Goal: Task Accomplishment & Management: Use online tool/utility

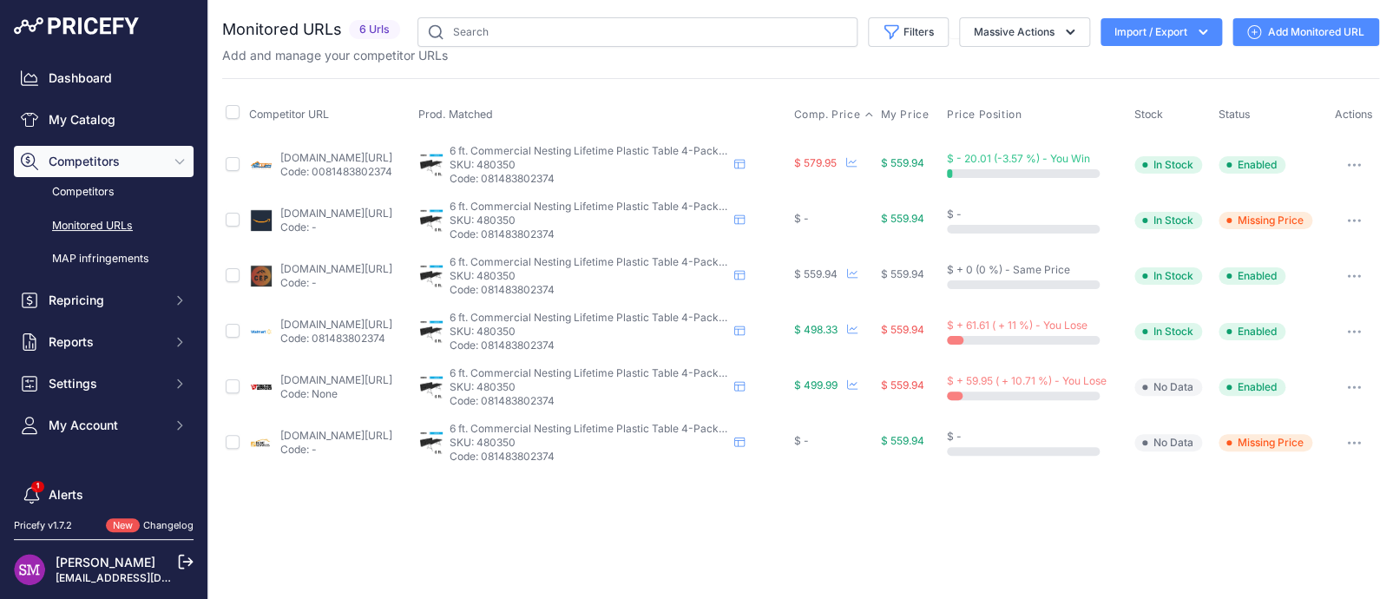
click at [848, 112] on span "Comp. Price" at bounding box center [826, 115] width 67 height 14
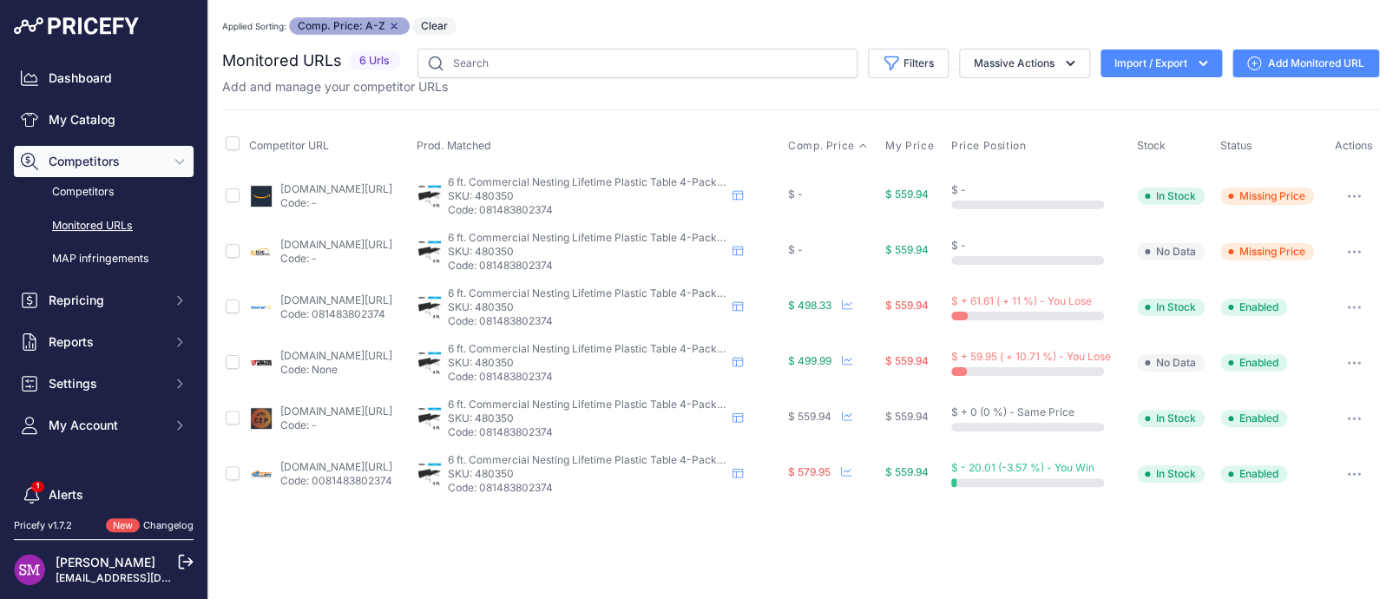
click at [314, 187] on link "amazon.com/gp/product/b016bje716?prirule_jdsnikfkfjsd=9996" at bounding box center [336, 188] width 112 height 13
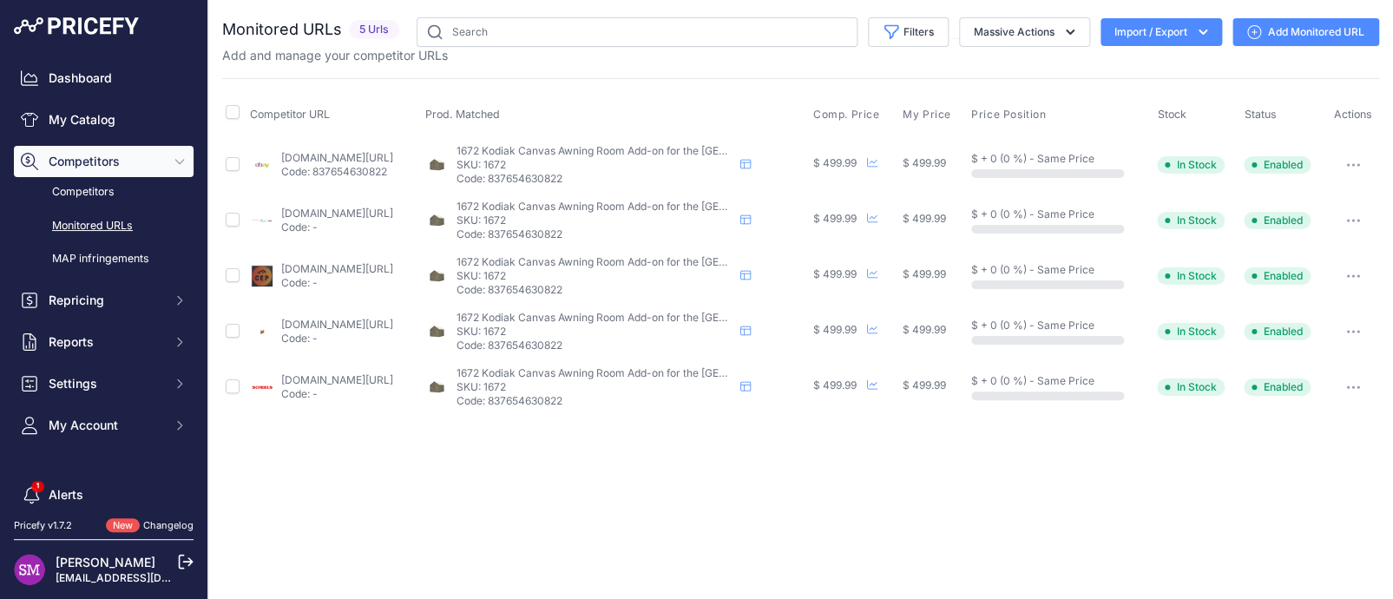
click at [338, 451] on div "Close You are not connected to the internet." at bounding box center [800, 299] width 1184 height 599
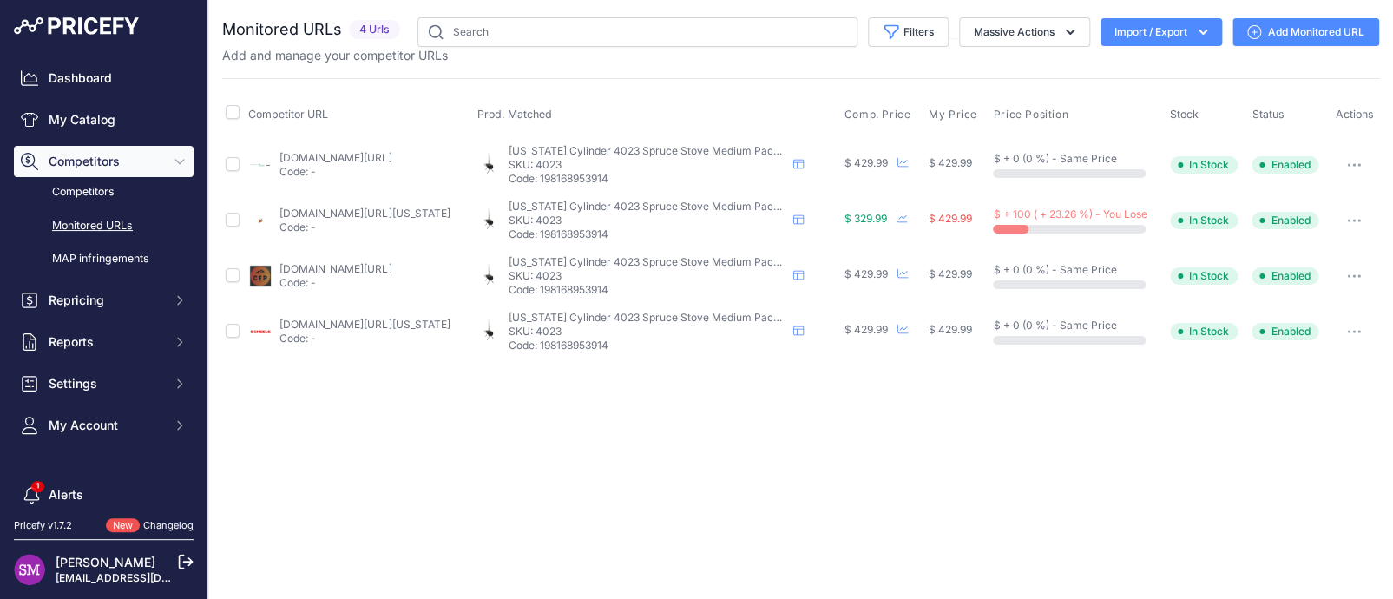
click at [1357, 219] on icon "button" at bounding box center [1354, 220] width 14 height 3
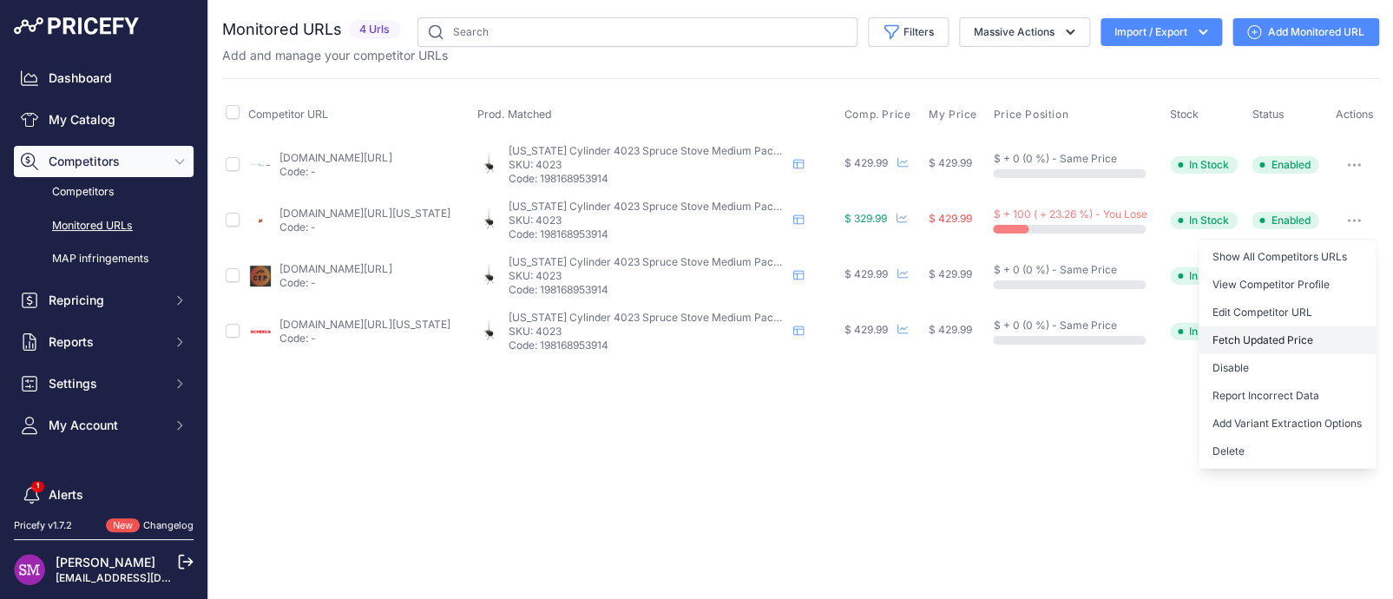
click at [1259, 338] on button "Fetch Updated Price" at bounding box center [1286, 340] width 177 height 28
